Goal: Transaction & Acquisition: Purchase product/service

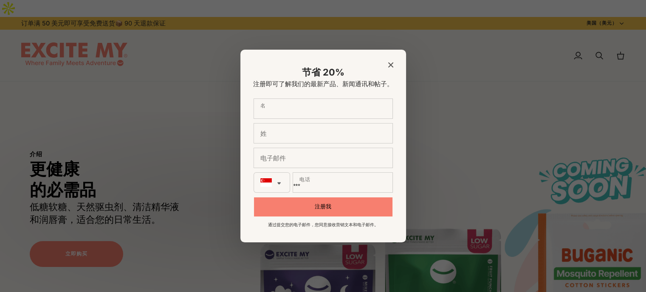
click at [388, 62] on icon "关闭模式" at bounding box center [390, 64] width 5 height 5
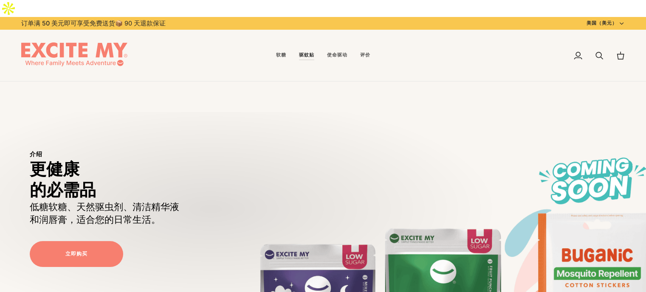
click at [305, 52] on font "驱蚊贴" at bounding box center [306, 55] width 15 height 6
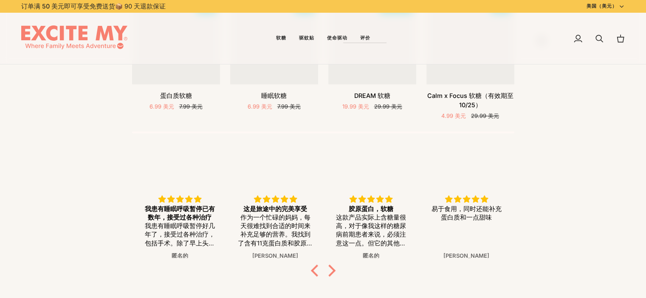
scroll to position [1012, 0]
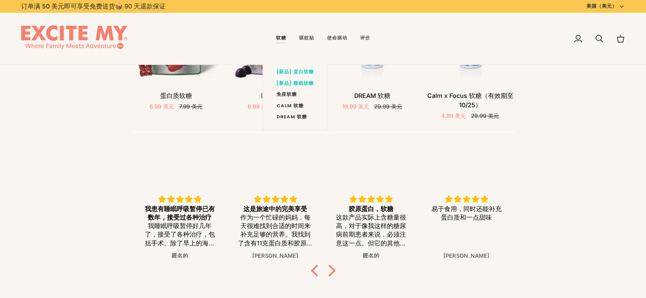
click at [280, 42] on link "软糖" at bounding box center [280, 39] width 23 height 52
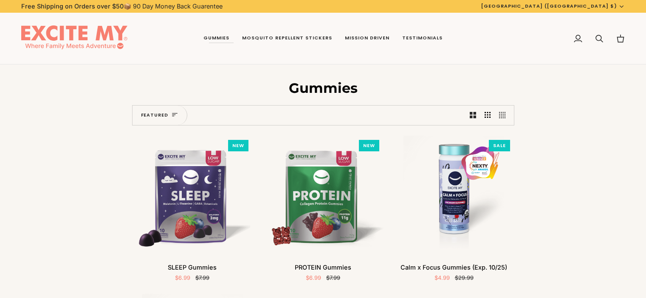
scroll to position [170, 0]
